Goal: Task Accomplishment & Management: Use online tool/utility

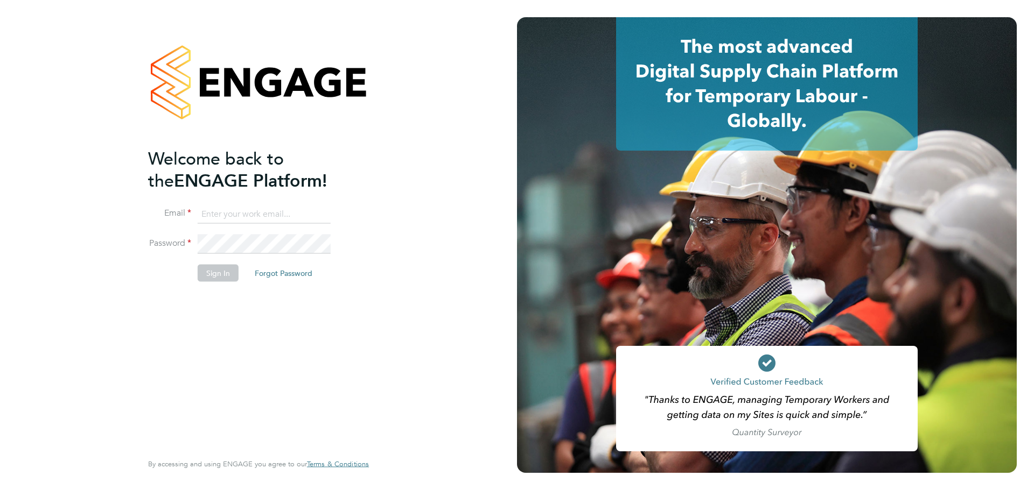
type input "martin.chivers@wates.co.uk"
click at [217, 270] on button "Sign In" at bounding box center [218, 273] width 41 height 17
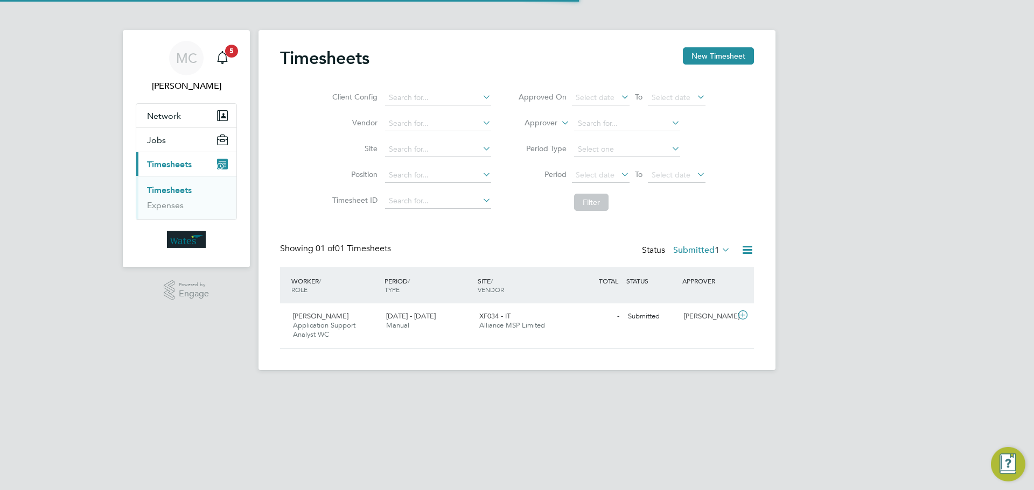
scroll to position [27, 94]
click at [329, 320] on span "[PERSON_NAME]" at bounding box center [320, 316] width 55 height 9
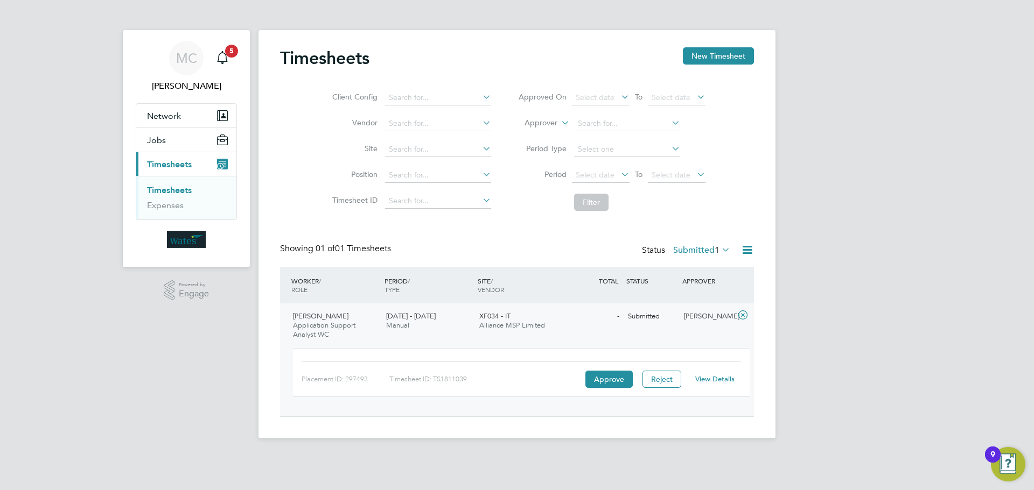
click at [720, 381] on link "View Details" at bounding box center [714, 379] width 39 height 9
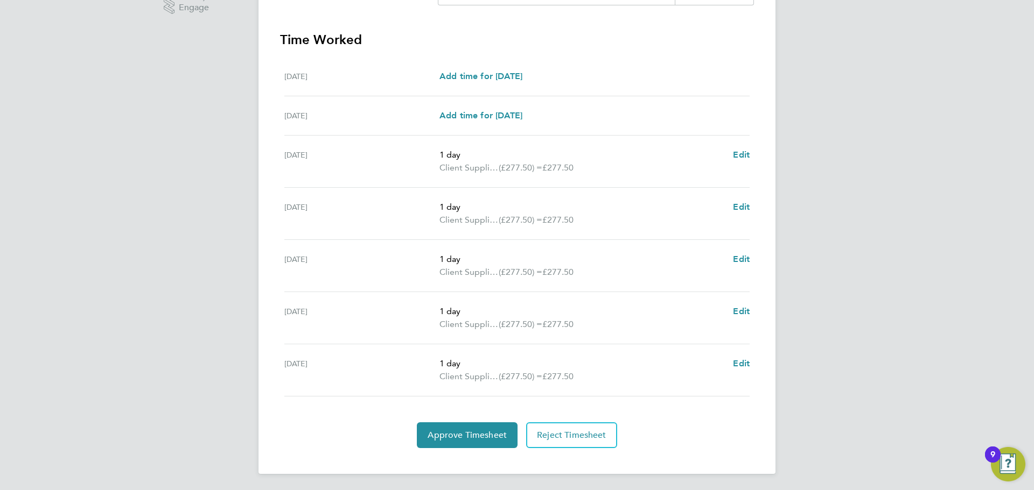
scroll to position [287, 0]
click at [468, 426] on button "Approve Timesheet" at bounding box center [467, 434] width 101 height 26
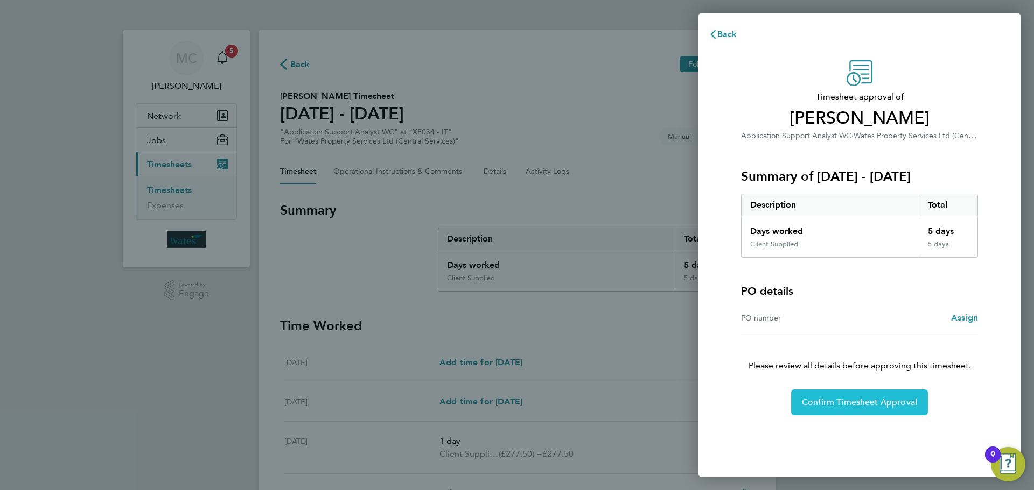
click at [838, 402] on span "Confirm Timesheet Approval" at bounding box center [859, 402] width 115 height 11
